Goal: Navigation & Orientation: Find specific page/section

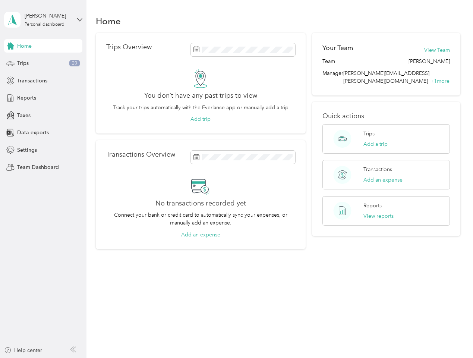
click at [236, 179] on div "No transactions recorded yet Connect your bank or credit card to automatically …" at bounding box center [200, 208] width 189 height 62
click at [43, 20] on div "[PERSON_NAME]" at bounding box center [48, 16] width 47 height 8
click at [43, 46] on div "You’re signed in as [PERSON_NAME][EMAIL_ADDRESS][PERSON_NAME][DOMAIN_NAME] Team…" at bounding box center [124, 65] width 241 height 76
click at [10, 46] on icon at bounding box center [10, 46] width 7 height 7
